Goal: Transaction & Acquisition: Purchase product/service

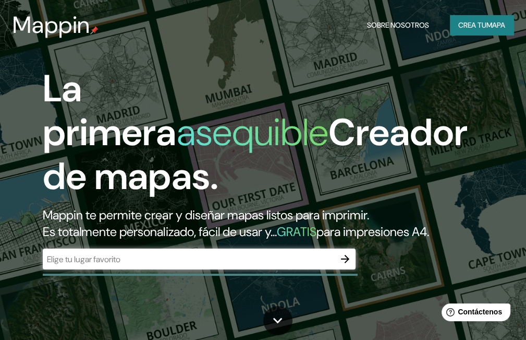
click at [231, 251] on div "​" at bounding box center [199, 258] width 313 height 21
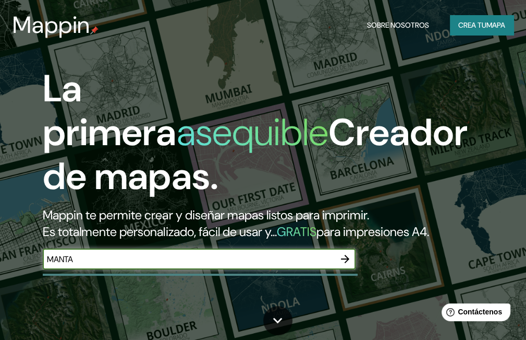
type input "MANTA"
click at [344, 268] on button "button" at bounding box center [345, 258] width 21 height 21
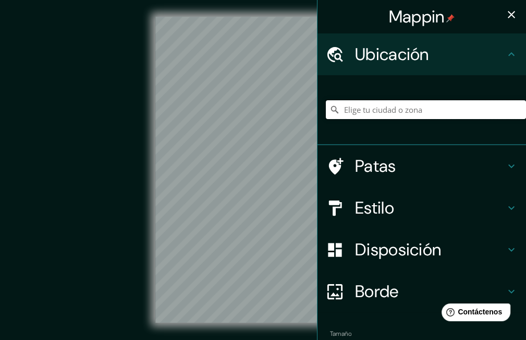
click at [369, 114] on input "Elige tu ciudad o zona" at bounding box center [426, 109] width 200 height 19
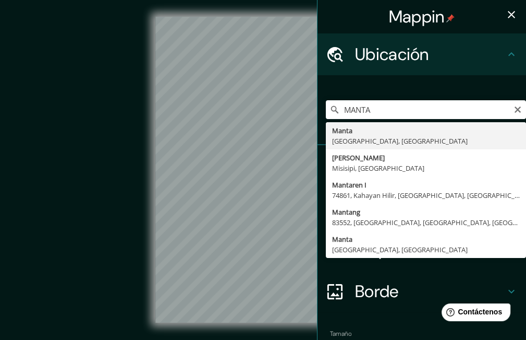
type input "Manta, [GEOGRAPHIC_DATA], [GEOGRAPHIC_DATA]"
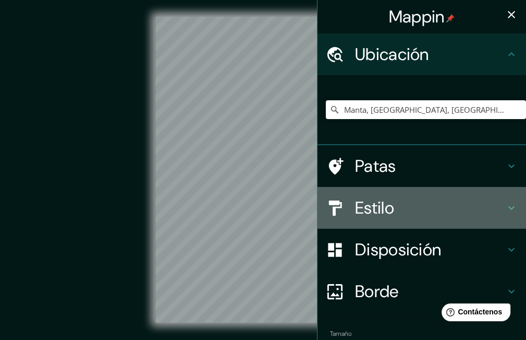
click at [364, 219] on div "Estilo" at bounding box center [422, 208] width 209 height 42
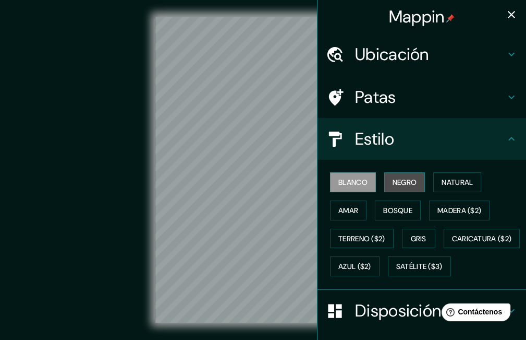
click at [397, 175] on font "Negro" at bounding box center [405, 182] width 25 height 14
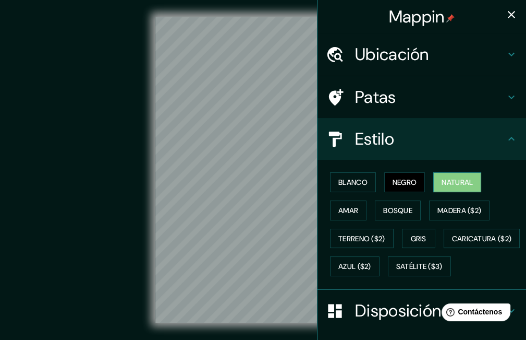
click at [469, 177] on font "Natural" at bounding box center [457, 181] width 31 height 9
click at [348, 212] on font "Amar" at bounding box center [349, 210] width 20 height 9
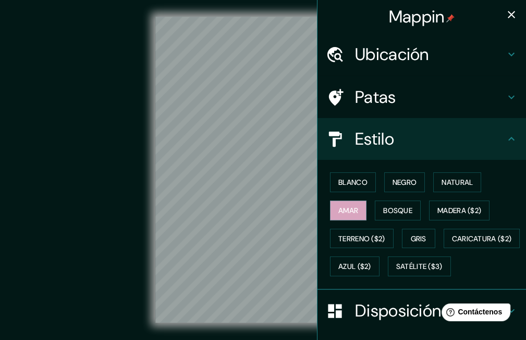
click at [366, 208] on div "Blanco Negro Natural Amar Bosque Madera ($2) Terreno ($2) Gris Caricatura ($2) …" at bounding box center [426, 224] width 200 height 112
click at [375, 208] on button "Bosque" at bounding box center [398, 210] width 46 height 20
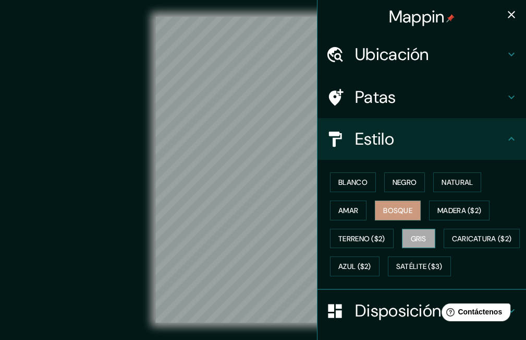
click at [411, 234] on font "Gris" at bounding box center [419, 238] width 16 height 9
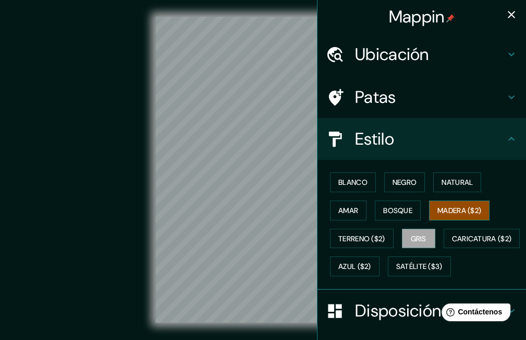
click at [442, 216] on button "Madera ($2)" at bounding box center [459, 210] width 61 height 20
click at [411, 237] on font "Gris" at bounding box center [419, 238] width 16 height 9
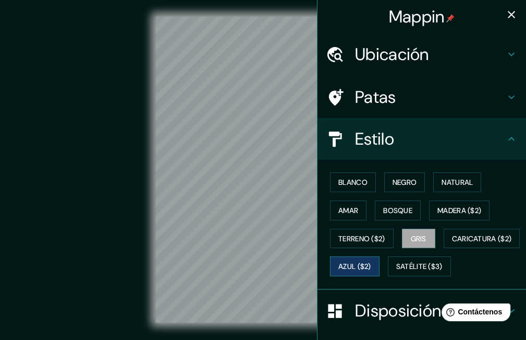
click at [371, 264] on font "Azul ($2)" at bounding box center [355, 266] width 33 height 9
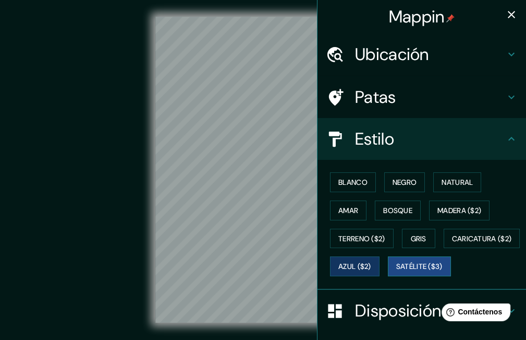
click at [396, 271] on font "Satélite ($3)" at bounding box center [419, 266] width 46 height 9
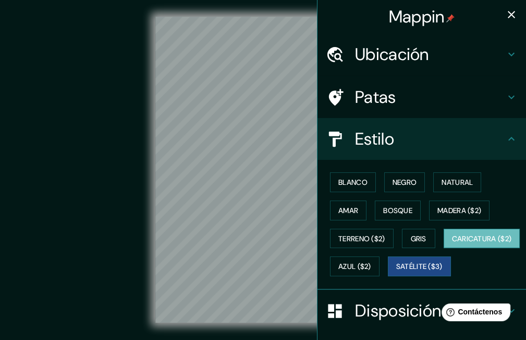
click at [452, 243] on font "Caricatura ($2)" at bounding box center [482, 238] width 60 height 9
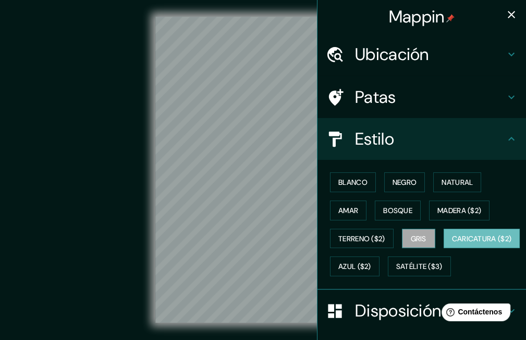
click at [425, 239] on button "Gris" at bounding box center [418, 238] width 33 height 20
click at [376, 107] on font "Patas" at bounding box center [375, 97] width 41 height 22
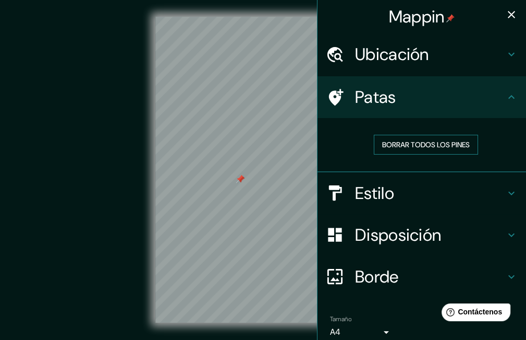
click at [441, 146] on font "Borrar todos los pines" at bounding box center [426, 144] width 88 height 9
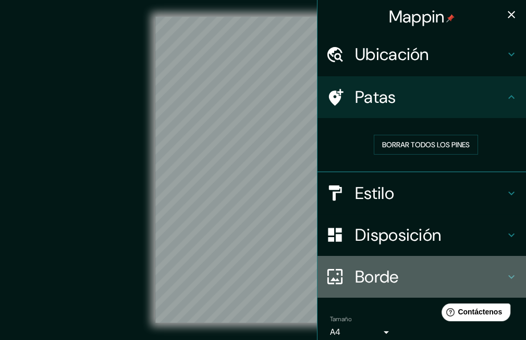
click at [403, 268] on h4 "Borde" at bounding box center [430, 276] width 150 height 21
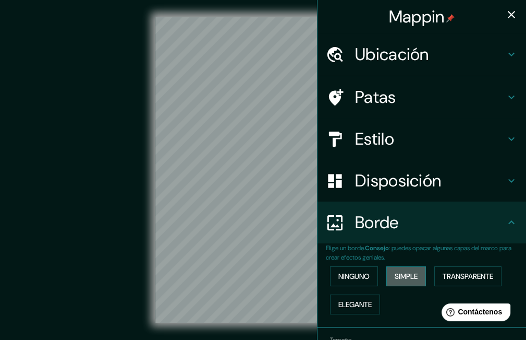
click at [404, 280] on font "Simple" at bounding box center [406, 275] width 23 height 9
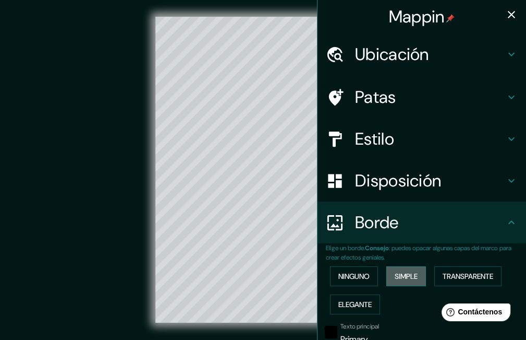
click at [404, 280] on font "Simple" at bounding box center [406, 275] width 23 height 9
type input "166"
type input "33"
click at [357, 287] on div "Ninguno Simple Transparente Elegante" at bounding box center [426, 290] width 200 height 56
click at [355, 295] on button "Elegante" at bounding box center [355, 304] width 50 height 20
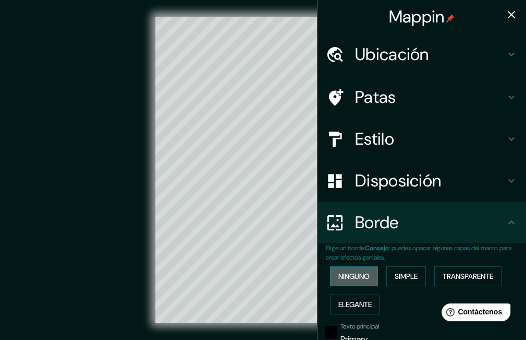
click at [354, 279] on font "Ninguno" at bounding box center [354, 275] width 31 height 9
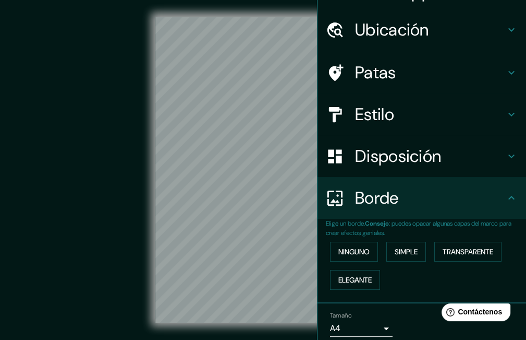
scroll to position [65, 0]
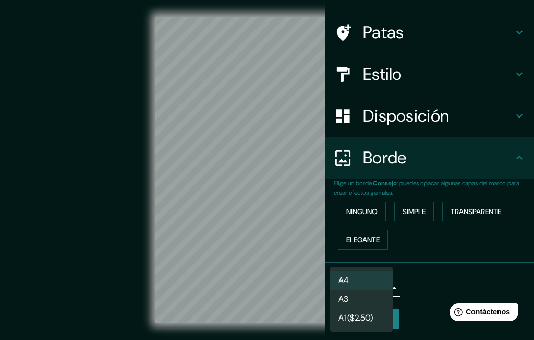
click at [364, 291] on body "Mappin Ubicación Manta, [GEOGRAPHIC_DATA], [GEOGRAPHIC_DATA] Patas Estilo Dispo…" at bounding box center [267, 170] width 534 height 340
click at [359, 283] on li "A4" at bounding box center [361, 280] width 63 height 19
click at [359, 283] on body "Mappin Ubicación Manta, [GEOGRAPHIC_DATA], [GEOGRAPHIC_DATA] Patas Estilo Dispo…" at bounding box center [267, 170] width 534 height 340
click at [359, 283] on li "A4" at bounding box center [361, 280] width 63 height 19
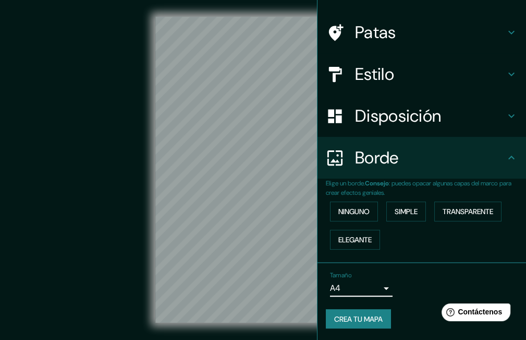
click at [344, 173] on div "Borde" at bounding box center [422, 158] width 209 height 42
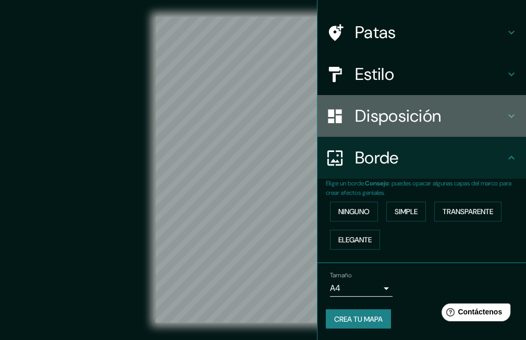
click at [378, 111] on font "Disposición" at bounding box center [398, 116] width 86 height 22
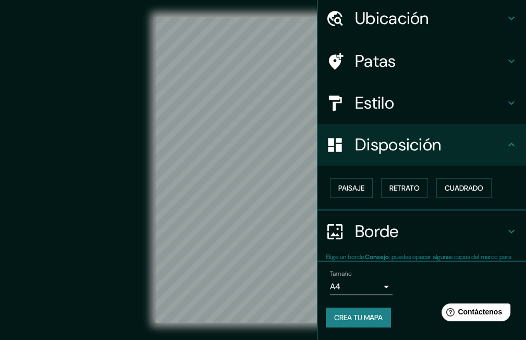
scroll to position [35, 0]
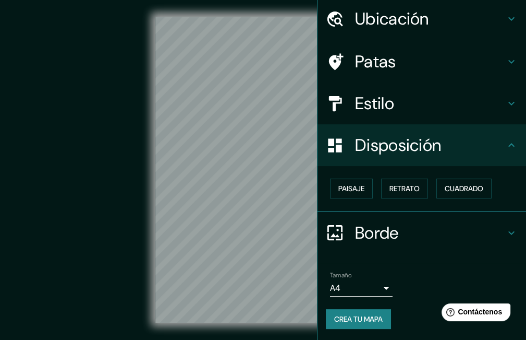
click at [349, 199] on div "Paisaje Retrato Cuadrado" at bounding box center [426, 188] width 200 height 28
click at [349, 185] on font "Paisaje" at bounding box center [352, 188] width 26 height 9
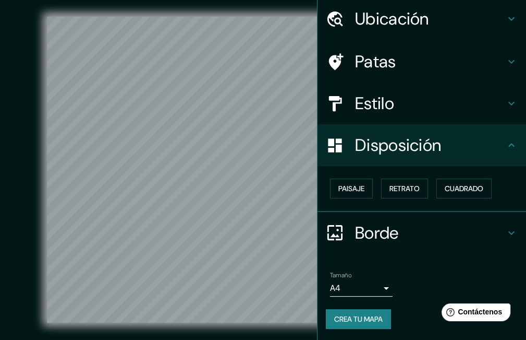
click at [417, 125] on div "Disposición" at bounding box center [422, 145] width 209 height 42
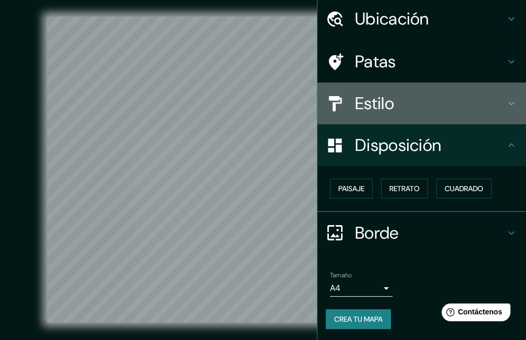
click at [382, 113] on font "Estilo" at bounding box center [374, 103] width 39 height 22
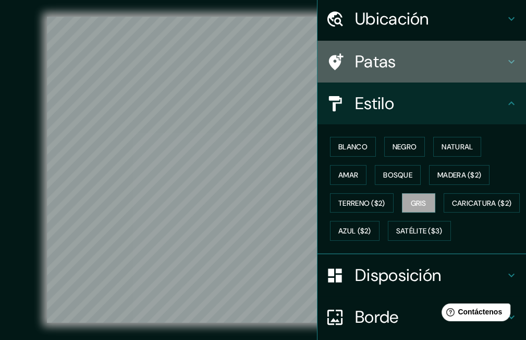
click at [388, 75] on div "Patas" at bounding box center [422, 62] width 209 height 42
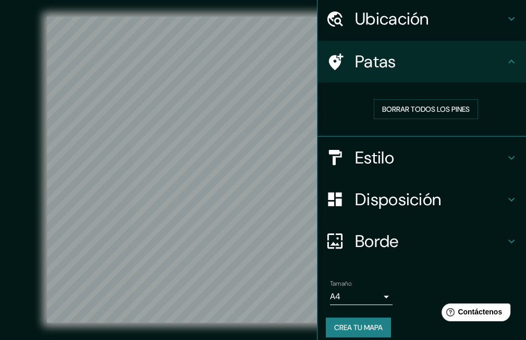
click at [385, 27] on font "Ubicación" at bounding box center [392, 19] width 74 height 22
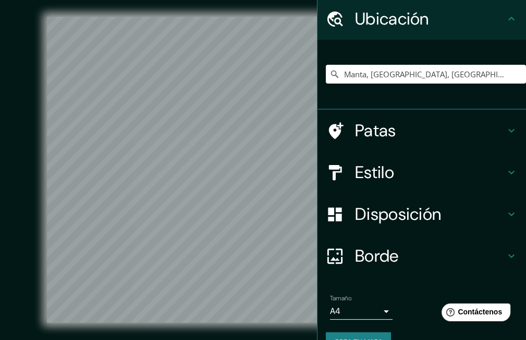
click at [370, 168] on font "Estilo" at bounding box center [374, 172] width 39 height 22
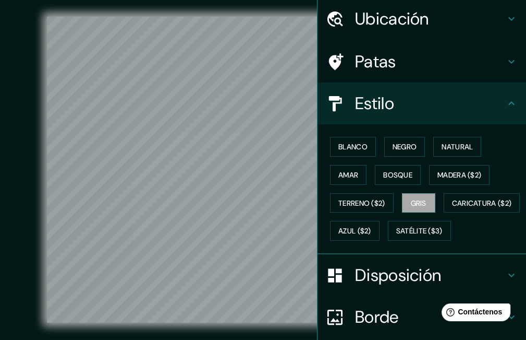
click at [442, 135] on div "Blanco Negro Natural Amar Bosque Madera ($2) Terreno ($2) Gris Caricatura ($2) …" at bounding box center [426, 188] width 200 height 112
click at [445, 143] on font "Natural" at bounding box center [457, 146] width 31 height 9
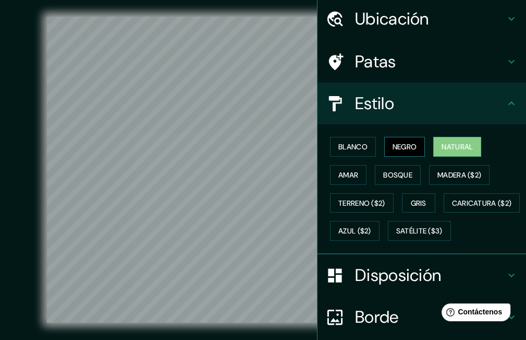
click at [401, 140] on font "Negro" at bounding box center [405, 147] width 25 height 14
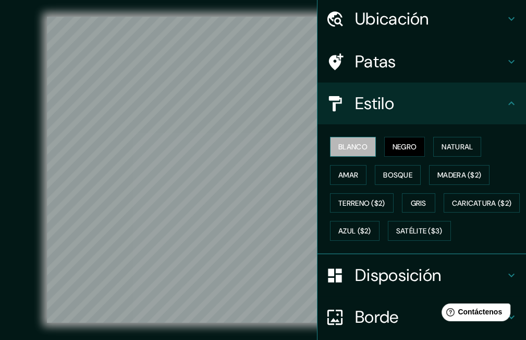
click at [365, 152] on button "Blanco" at bounding box center [353, 147] width 46 height 20
click at [396, 152] on font "Negro" at bounding box center [405, 147] width 25 height 14
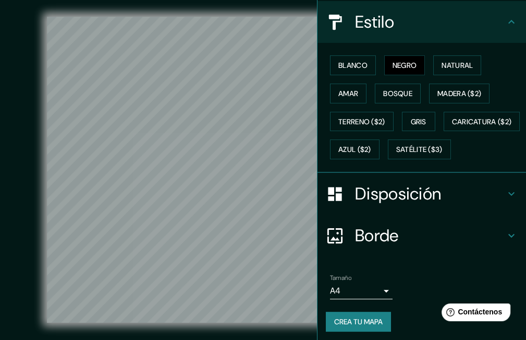
scroll to position [146, 0]
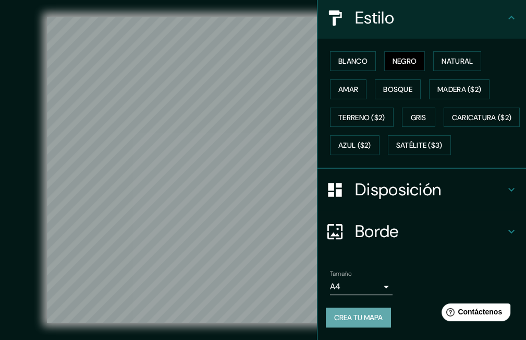
click at [374, 325] on button "Crea tu mapa" at bounding box center [358, 317] width 65 height 20
click at [377, 322] on font "Crea tu mapa" at bounding box center [358, 316] width 49 height 9
click at [377, 322] on div "Crea tu mapa" at bounding box center [422, 317] width 192 height 20
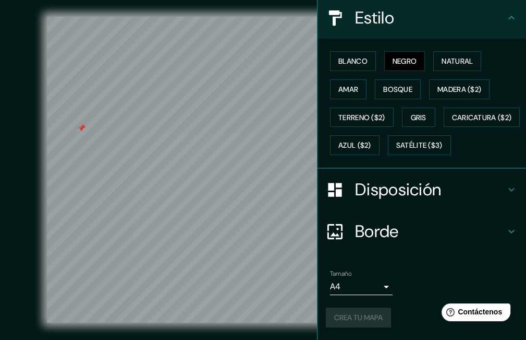
click at [348, 322] on div "Crea tu mapa" at bounding box center [422, 317] width 192 height 20
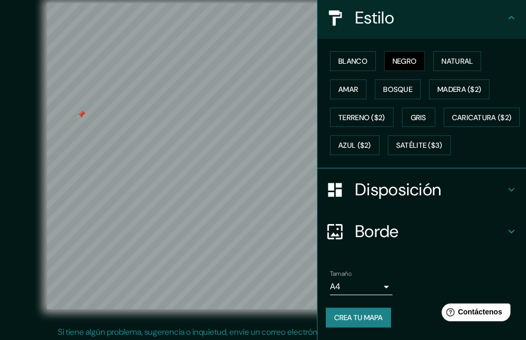
scroll to position [16, 0]
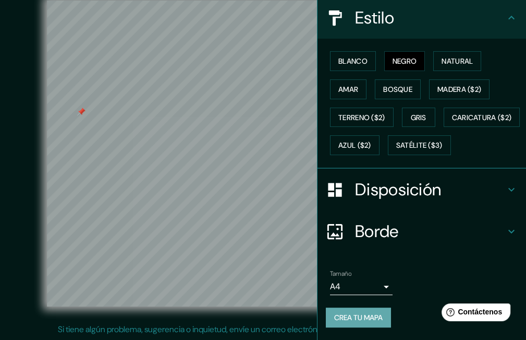
click at [334, 317] on font "Crea tu mapa" at bounding box center [358, 316] width 49 height 9
click at [335, 316] on div "Crea tu mapa" at bounding box center [422, 317] width 192 height 20
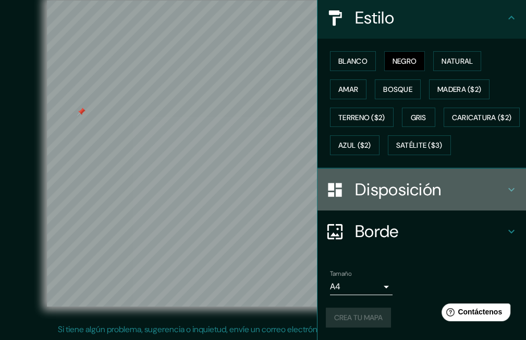
click at [430, 203] on div "Disposición" at bounding box center [422, 189] width 209 height 42
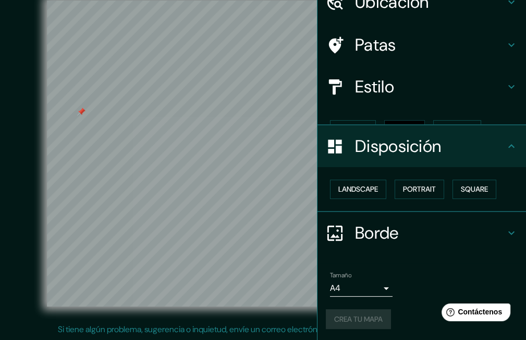
scroll to position [35, 0]
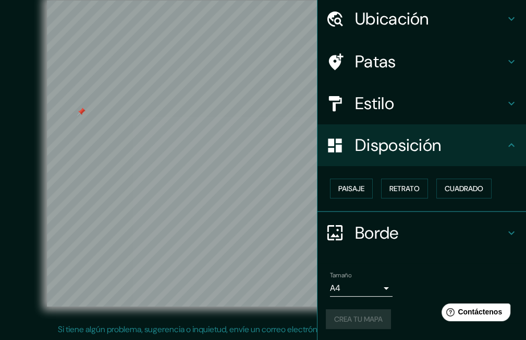
click at [422, 239] on h4 "Borde" at bounding box center [430, 232] width 150 height 21
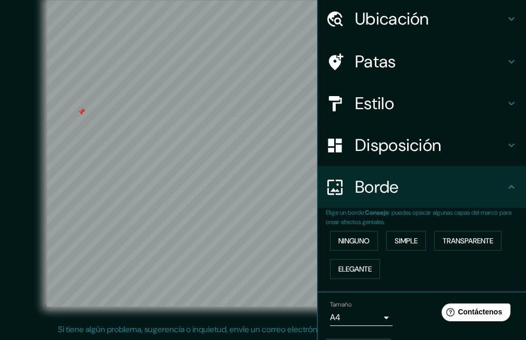
click at [353, 221] on font ": puedes opacar algunas capas del marco para crear efectos geniales." at bounding box center [419, 217] width 186 height 18
click at [356, 239] on font "Ninguno" at bounding box center [354, 240] width 31 height 9
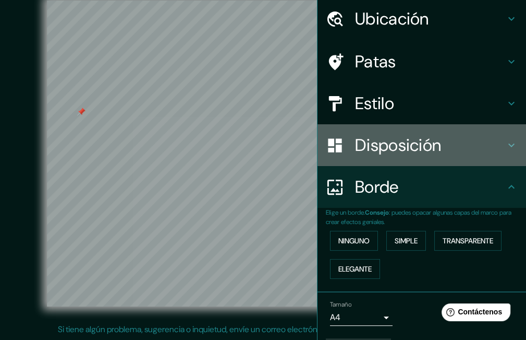
click at [367, 160] on div "Disposición" at bounding box center [422, 145] width 209 height 42
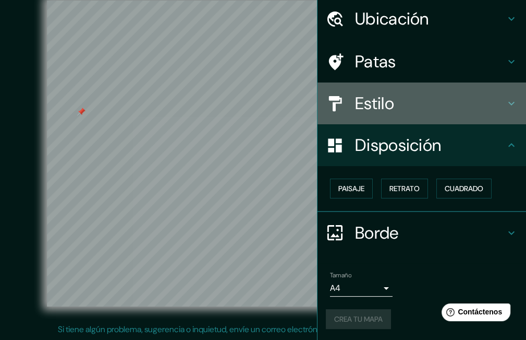
click at [379, 90] on div "Estilo" at bounding box center [422, 103] width 209 height 42
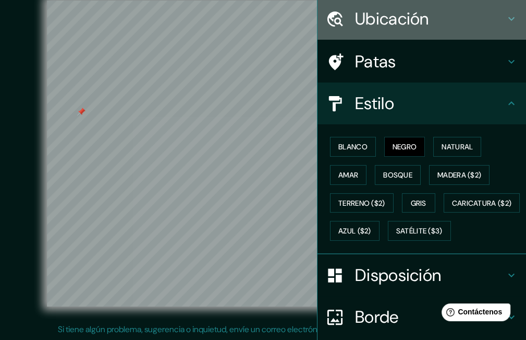
click at [361, 12] on font "Ubicación" at bounding box center [392, 19] width 74 height 22
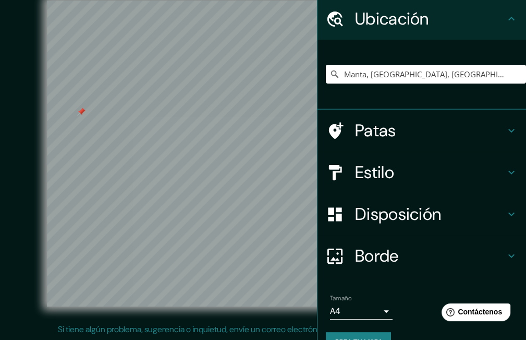
scroll to position [59, 0]
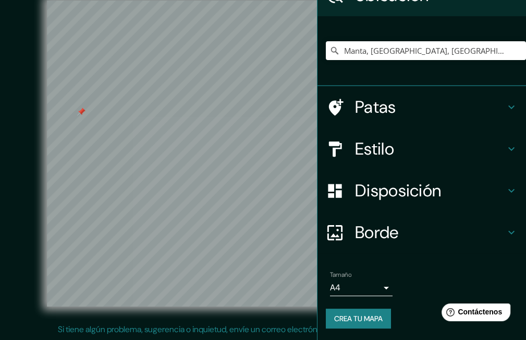
click at [365, 329] on div "Tamaño A4 single Crea tu mapa" at bounding box center [422, 302] width 192 height 70
click at [355, 320] on font "Crea tu mapa" at bounding box center [358, 317] width 49 height 9
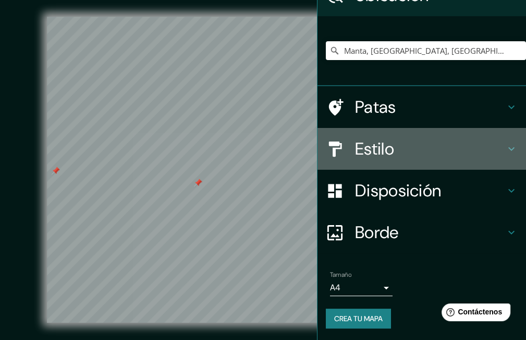
click at [401, 156] on h4 "Estilo" at bounding box center [430, 148] width 150 height 21
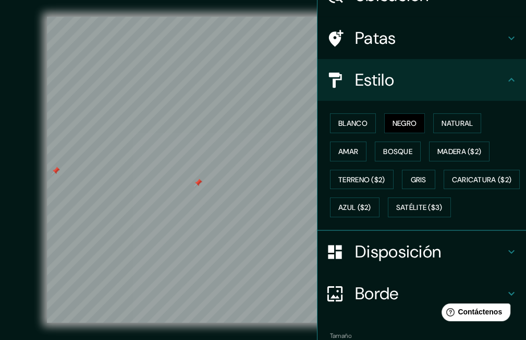
click at [361, 57] on div "Patas" at bounding box center [422, 38] width 209 height 42
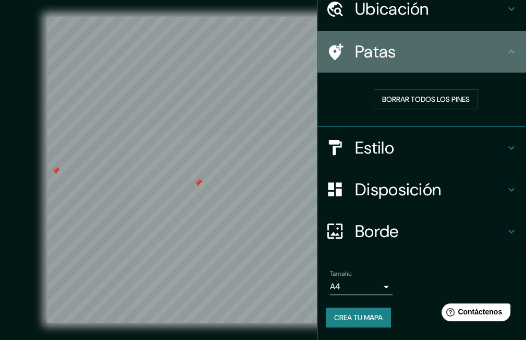
click at [361, 52] on div "Patas" at bounding box center [422, 52] width 209 height 42
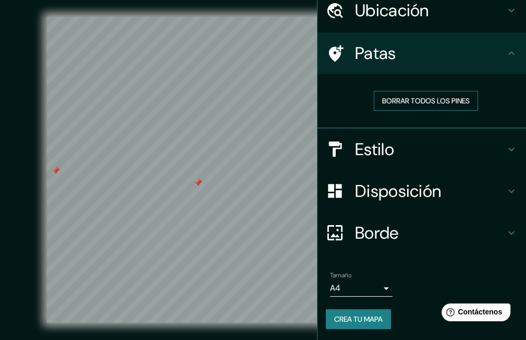
click at [409, 102] on font "Borrar todos los pines" at bounding box center [426, 100] width 88 height 9
click at [364, 319] on font "Crea tu mapa" at bounding box center [358, 318] width 49 height 9
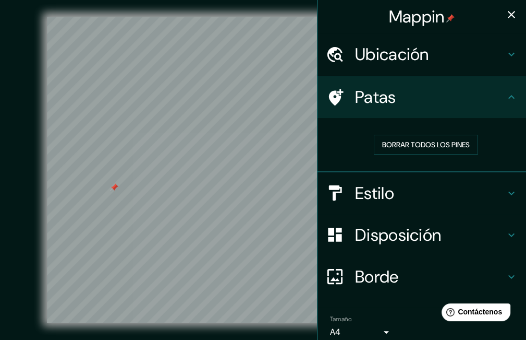
click at [506, 15] on icon "button" at bounding box center [511, 14] width 13 height 13
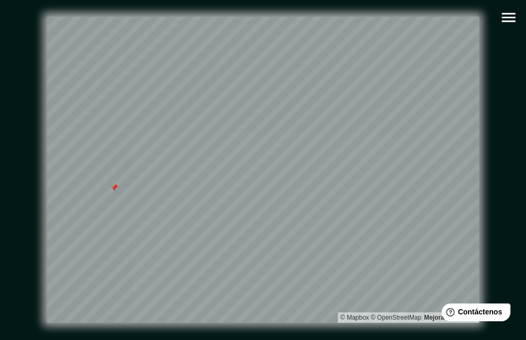
drag, startPoint x: 524, startPoint y: 135, endPoint x: 527, endPoint y: 225, distance: 89.7
click at [526, 225] on html "Mappin Ubicación Manta, [GEOGRAPHIC_DATA], [GEOGRAPHIC_DATA] Patas Borrar todos…" at bounding box center [263, 170] width 526 height 340
click at [509, 6] on button "button" at bounding box center [509, 17] width 27 height 27
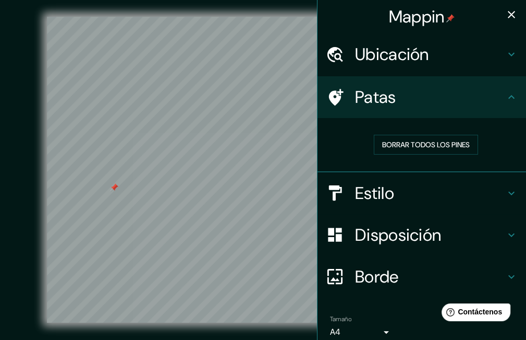
click at [509, 6] on button "button" at bounding box center [511, 14] width 21 height 21
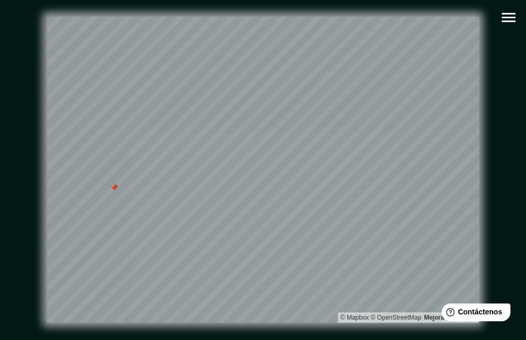
click at [517, 15] on button "button" at bounding box center [509, 17] width 27 height 27
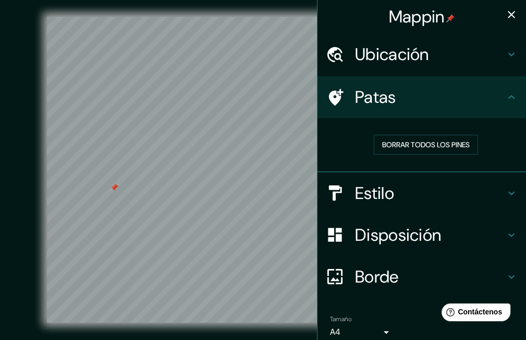
click at [503, 20] on div "Mappin" at bounding box center [422, 16] width 209 height 33
click at [384, 179] on div "Estilo" at bounding box center [422, 193] width 209 height 42
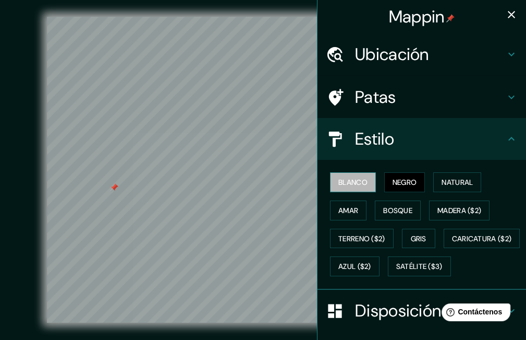
click at [361, 186] on button "Blanco" at bounding box center [353, 182] width 46 height 20
